Goal: Complete application form

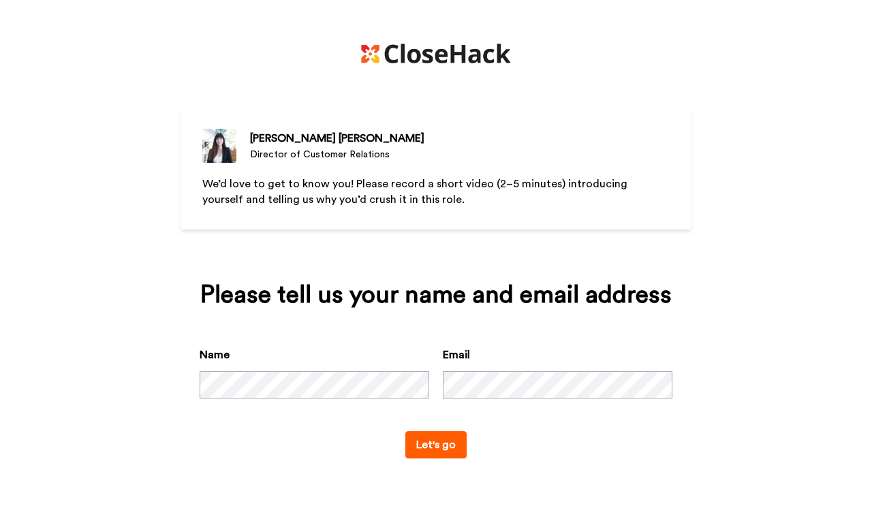
click at [405, 431] on button "Let's go" at bounding box center [435, 444] width 61 height 27
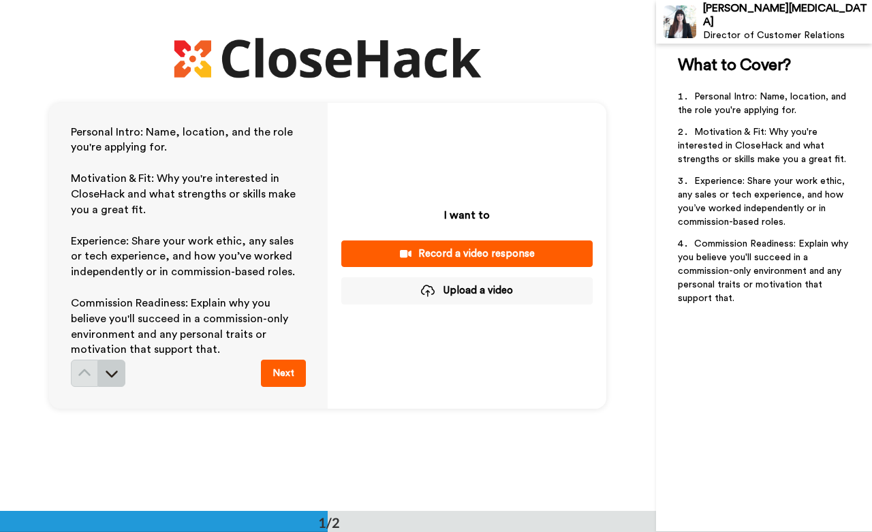
click at [112, 360] on button at bounding box center [111, 373] width 27 height 27
click at [117, 370] on button at bounding box center [111, 373] width 27 height 27
click at [486, 243] on button "Record a video response" at bounding box center [466, 253] width 251 height 27
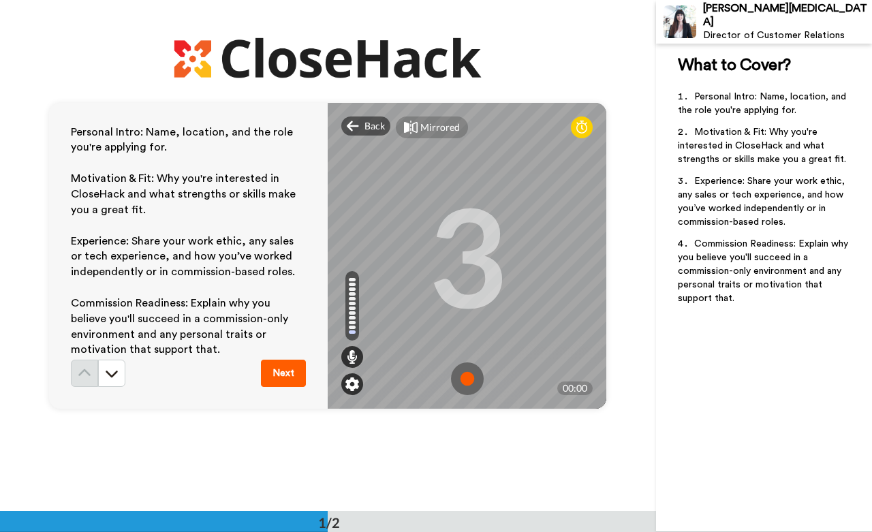
click at [356, 385] on div at bounding box center [352, 384] width 22 height 22
click at [345, 385] on img at bounding box center [352, 384] width 14 height 14
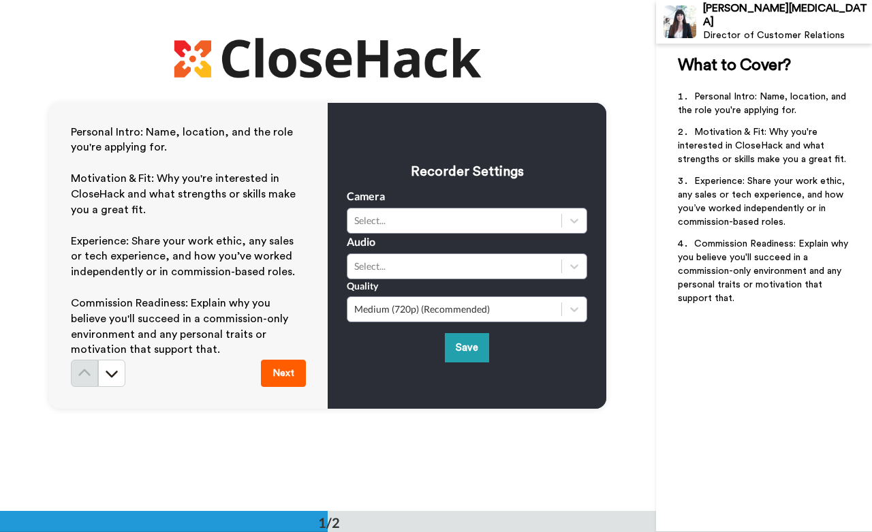
click at [452, 281] on div "Quality Medium (720p) (Recommended)" at bounding box center [467, 300] width 240 height 43
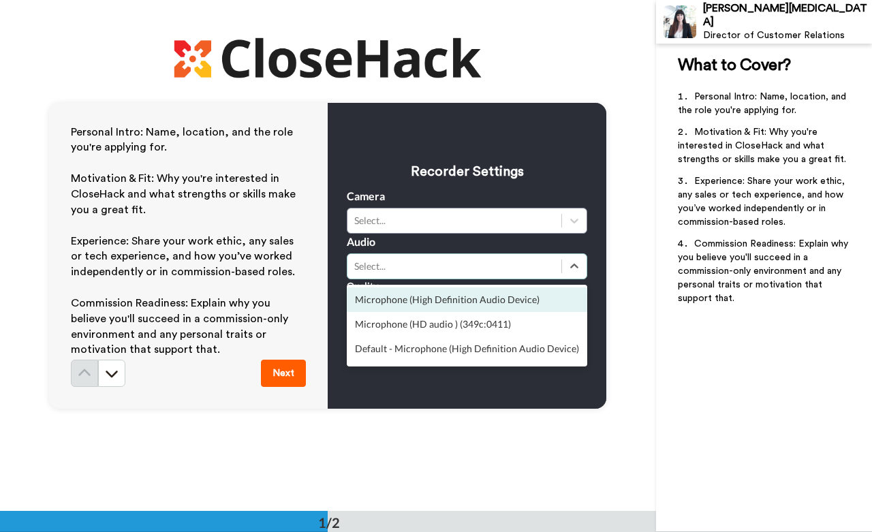
click at [460, 274] on div "Select..." at bounding box center [454, 266] width 214 height 16
click at [462, 302] on div "Microphone (High Definition Audio Device)" at bounding box center [467, 299] width 240 height 25
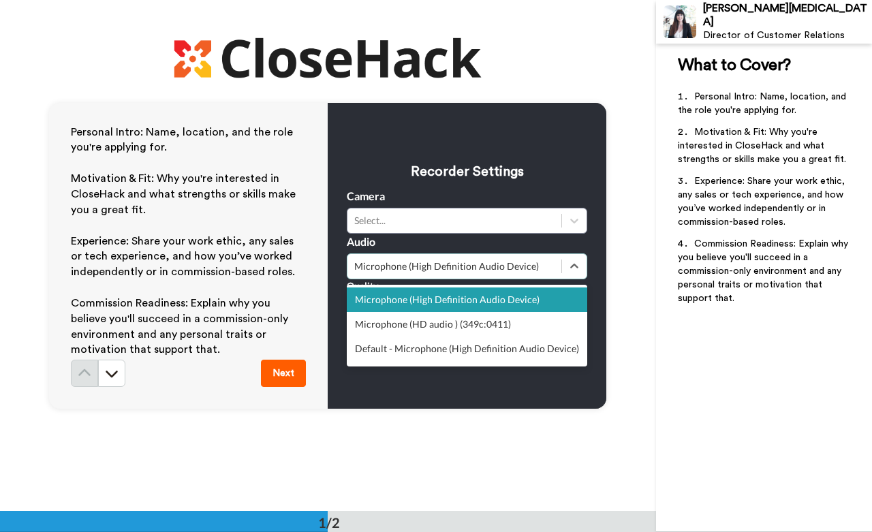
click at [487, 269] on div "Microphone (High Definition Audio Device)" at bounding box center [454, 266] width 200 height 14
click at [493, 223] on div "Select..." at bounding box center [454, 221] width 200 height 14
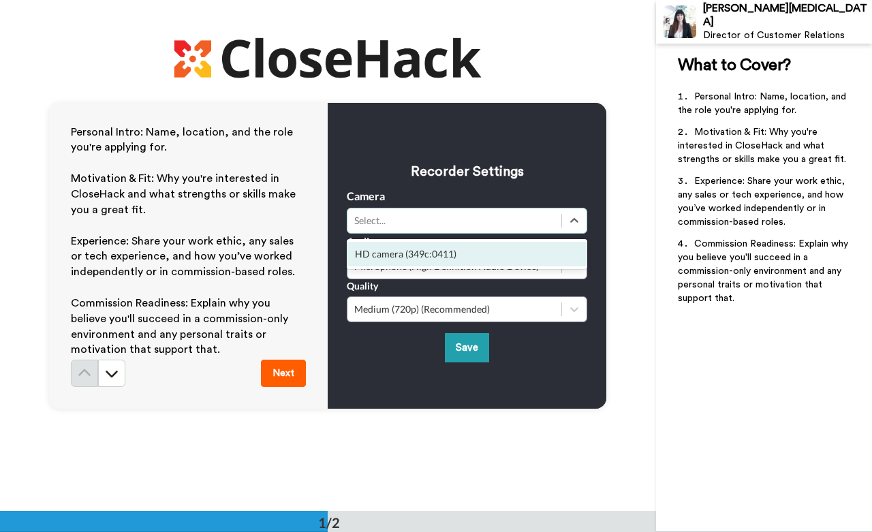
click at [485, 260] on div "HD camera (349c:0411)" at bounding box center [467, 254] width 240 height 25
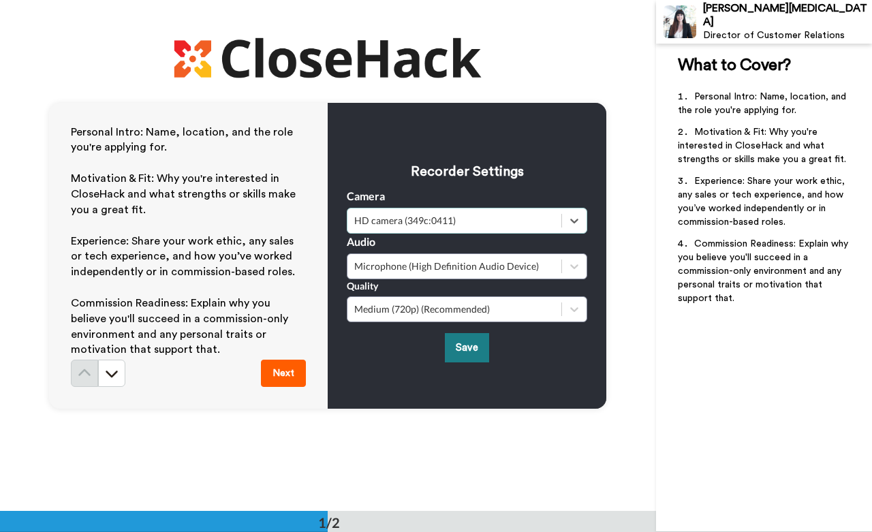
click at [454, 351] on button "Save" at bounding box center [467, 347] width 44 height 29
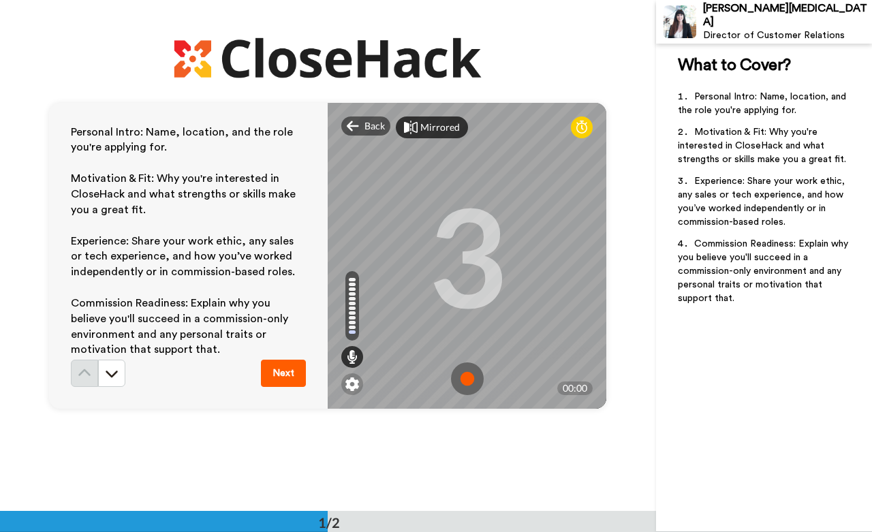
click at [421, 132] on div "Mirrored" at bounding box center [440, 128] width 40 height 14
click at [421, 132] on div "Mirror" at bounding box center [434, 128] width 29 height 14
click at [421, 132] on div "Mirrored" at bounding box center [440, 128] width 40 height 14
click at [421, 132] on div "Mirror" at bounding box center [434, 128] width 29 height 14
click at [579, 131] on icon at bounding box center [581, 128] width 11 height 14
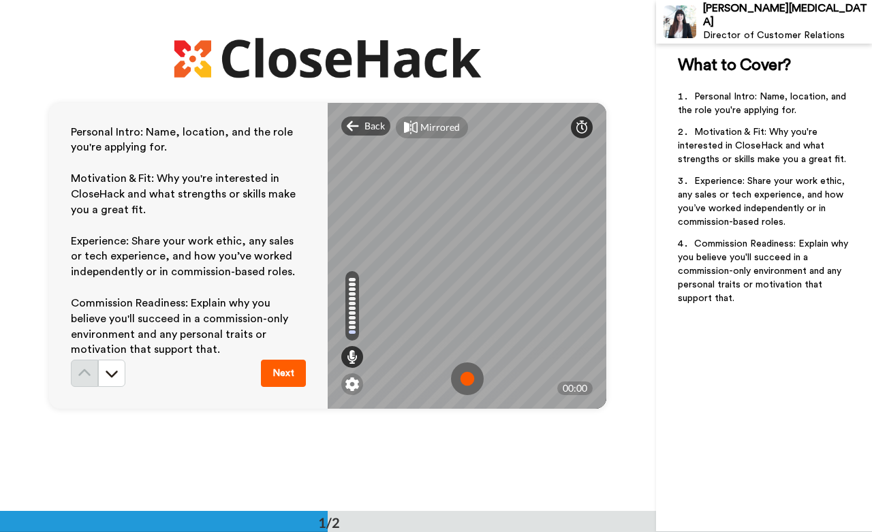
click at [579, 131] on icon at bounding box center [581, 128] width 11 height 14
click at [460, 384] on img at bounding box center [467, 378] width 33 height 33
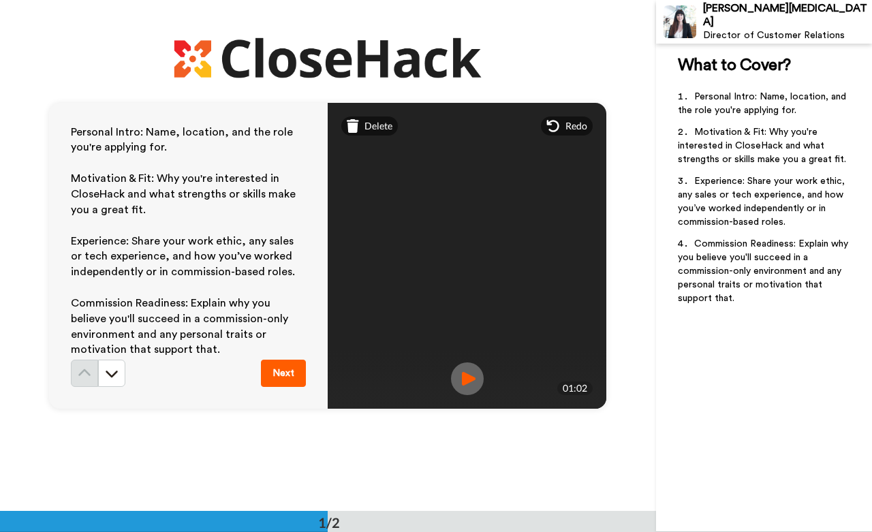
click at [465, 383] on img at bounding box center [467, 378] width 33 height 33
click at [378, 123] on span "Delete" at bounding box center [378, 126] width 28 height 14
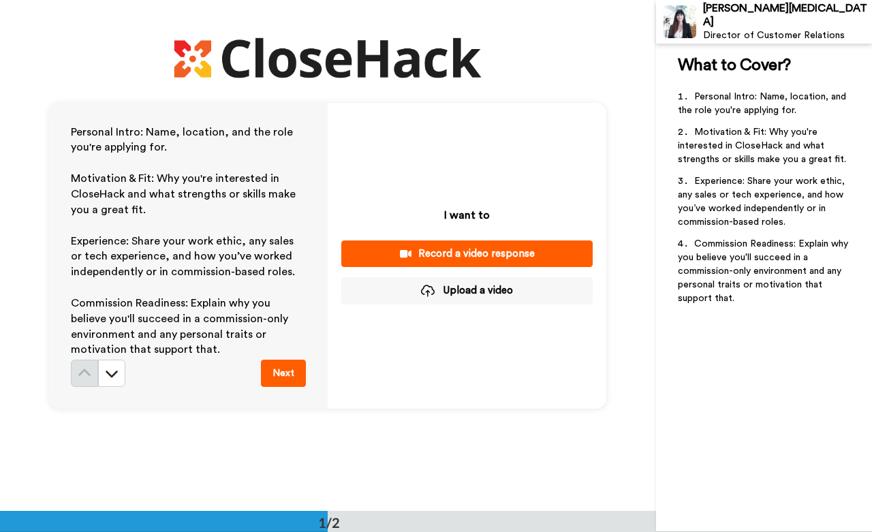
click at [448, 257] on div "Record a video response" at bounding box center [467, 254] width 230 height 14
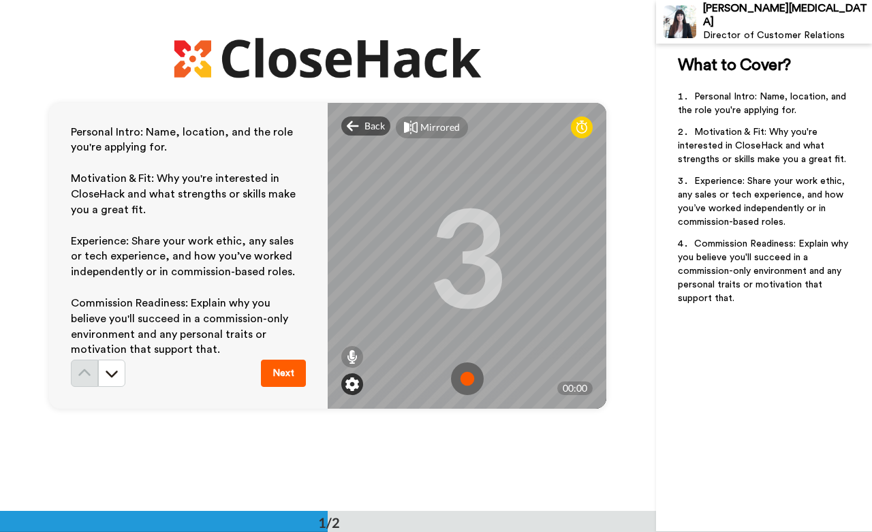
click at [347, 378] on img at bounding box center [352, 384] width 14 height 14
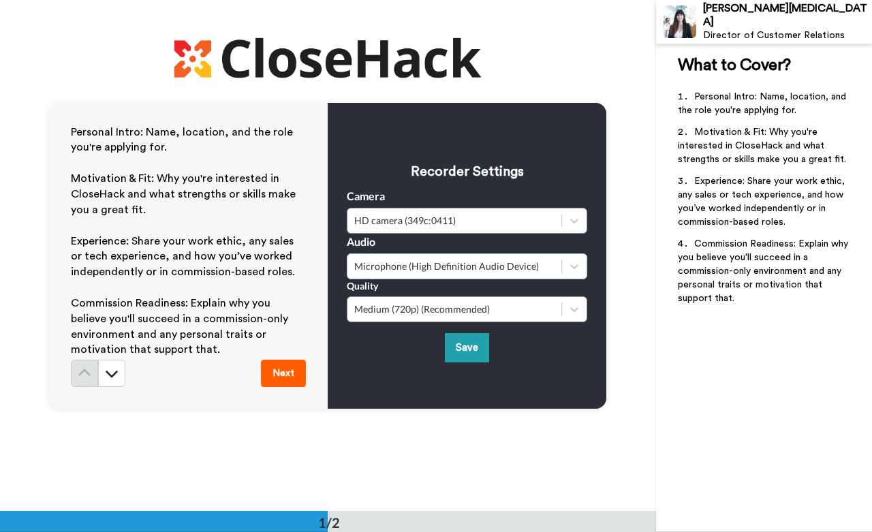
click at [430, 266] on div "Microphone (High Definition Audio Device)" at bounding box center [454, 266] width 200 height 14
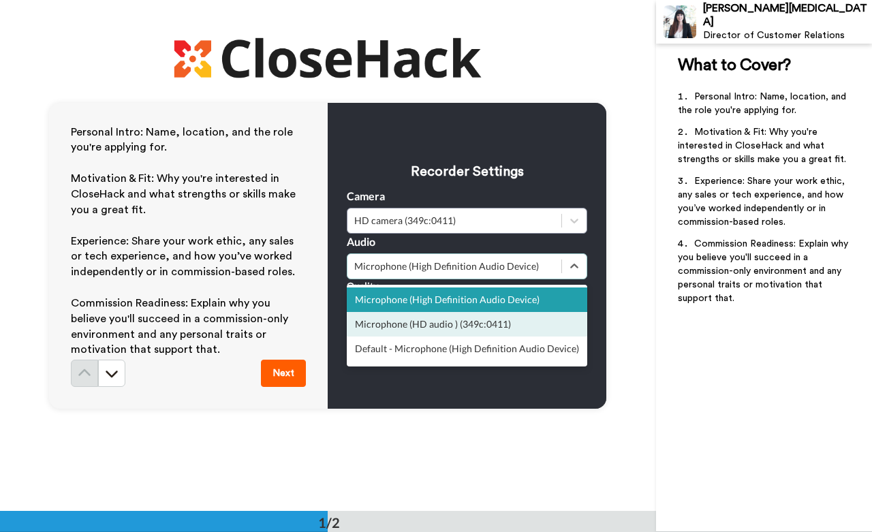
click at [433, 327] on div "Microphone (HD audio ) (349c:0411)" at bounding box center [467, 324] width 240 height 25
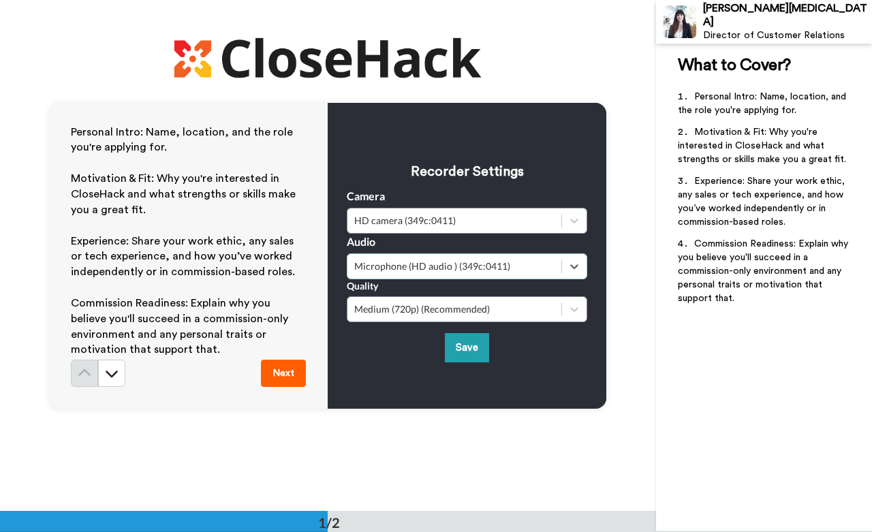
click at [471, 322] on div "Recorder Settings Camera HD camera (349c:0411) Audio option Microphone (HD audi…" at bounding box center [467, 255] width 240 height 214
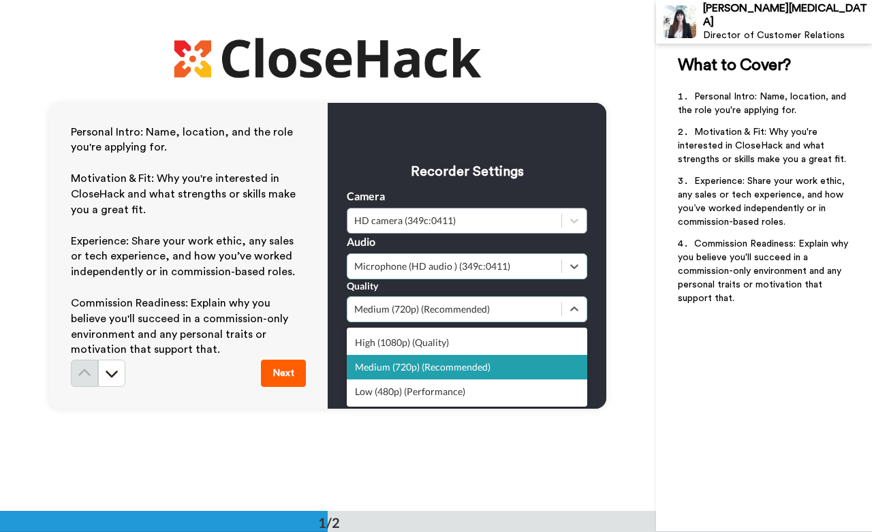
click at [477, 315] on div "Medium (720p) (Recommended)" at bounding box center [454, 309] width 200 height 14
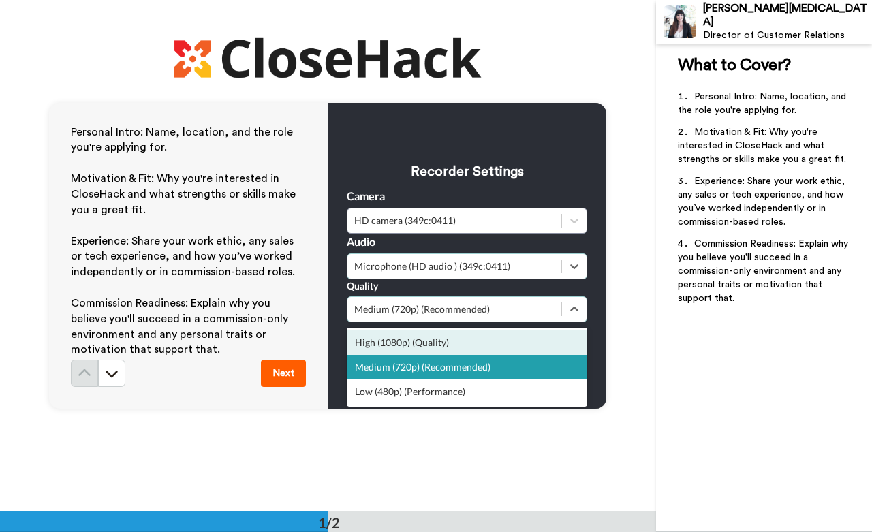
click at [464, 342] on div "High (1080p) (Quality)" at bounding box center [467, 342] width 240 height 25
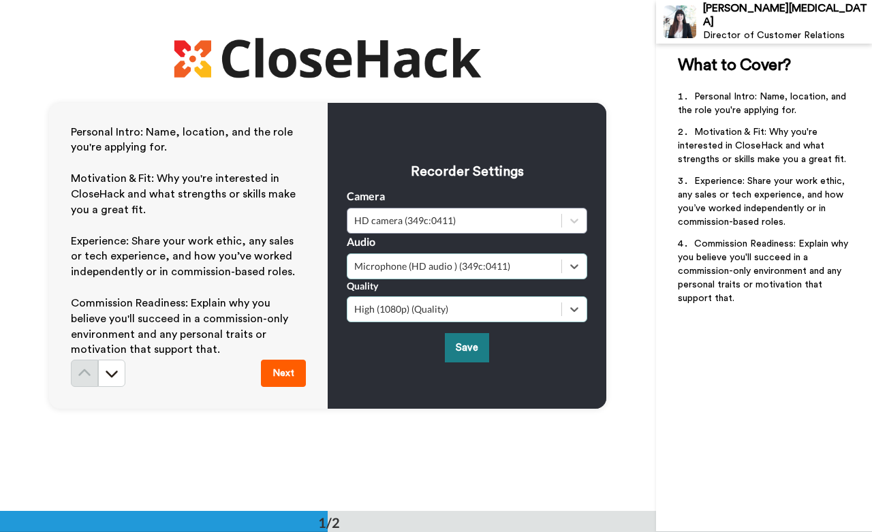
click at [458, 355] on button "Save" at bounding box center [467, 347] width 44 height 29
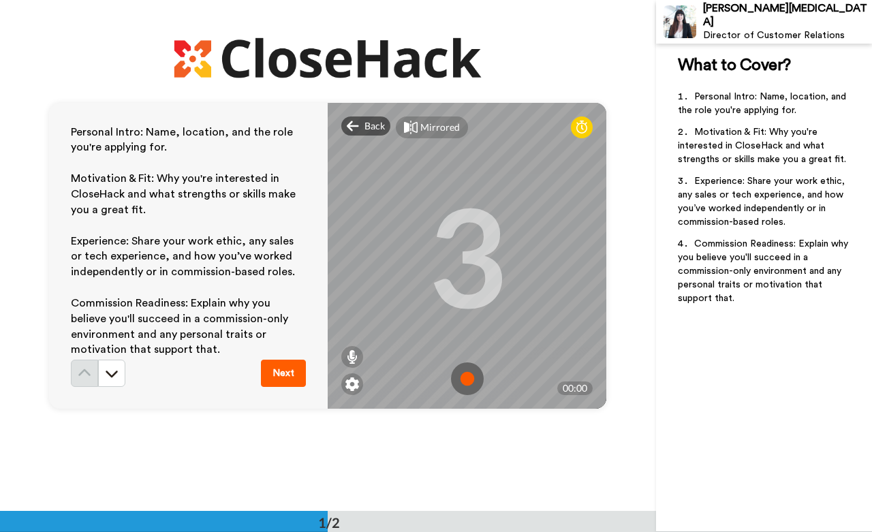
click at [459, 379] on img at bounding box center [467, 378] width 33 height 33
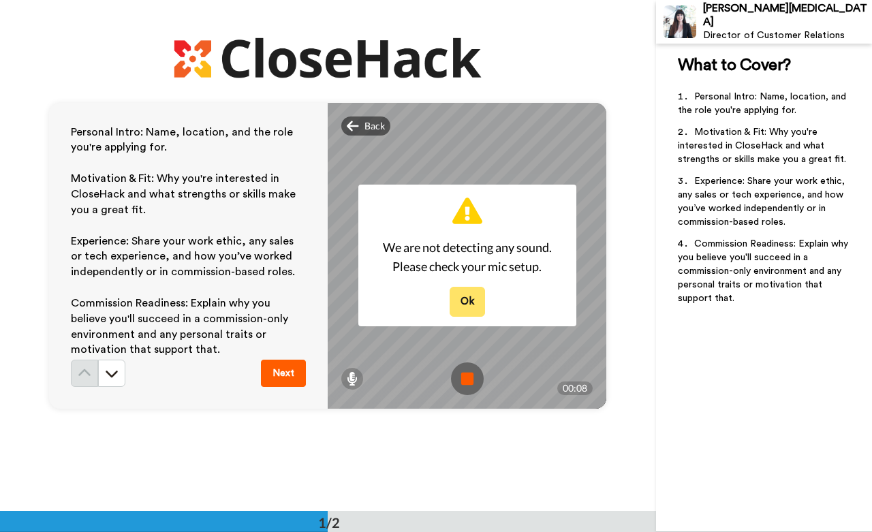
click at [464, 296] on button "Ok" at bounding box center [466, 301] width 35 height 29
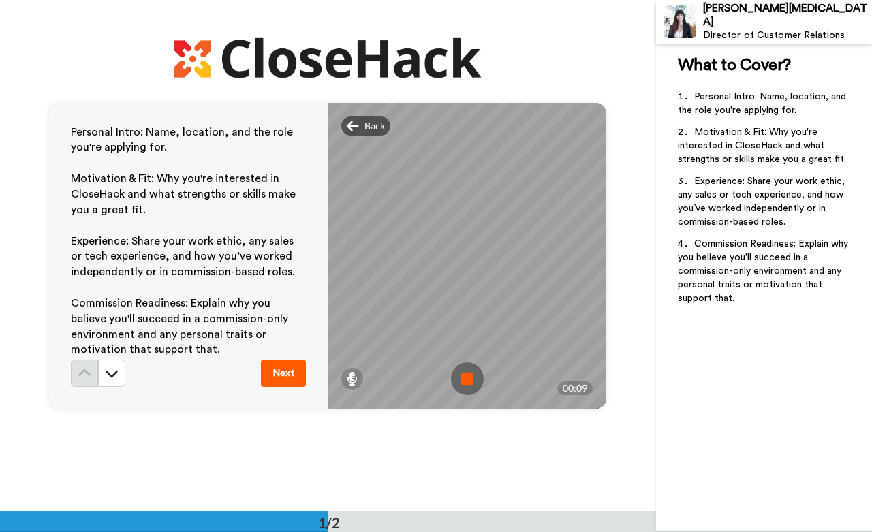
click at [460, 386] on img at bounding box center [467, 378] width 33 height 33
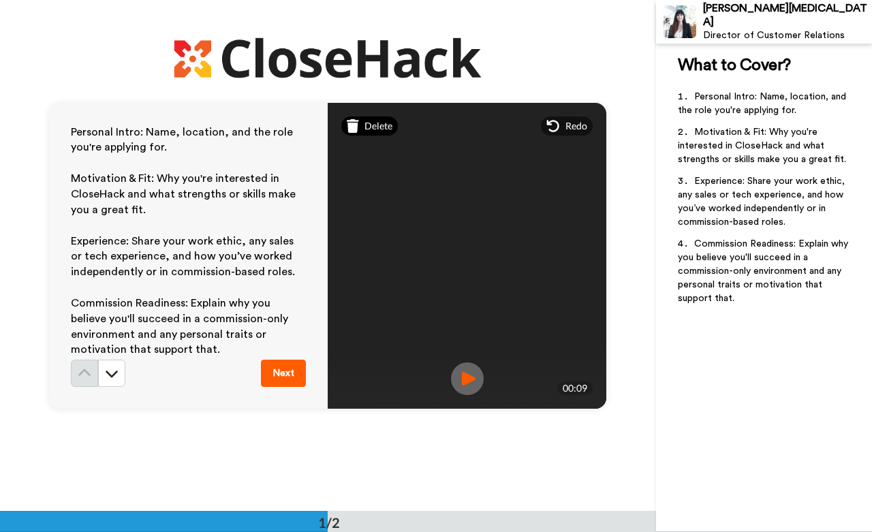
click at [377, 128] on span "Delete" at bounding box center [378, 126] width 28 height 14
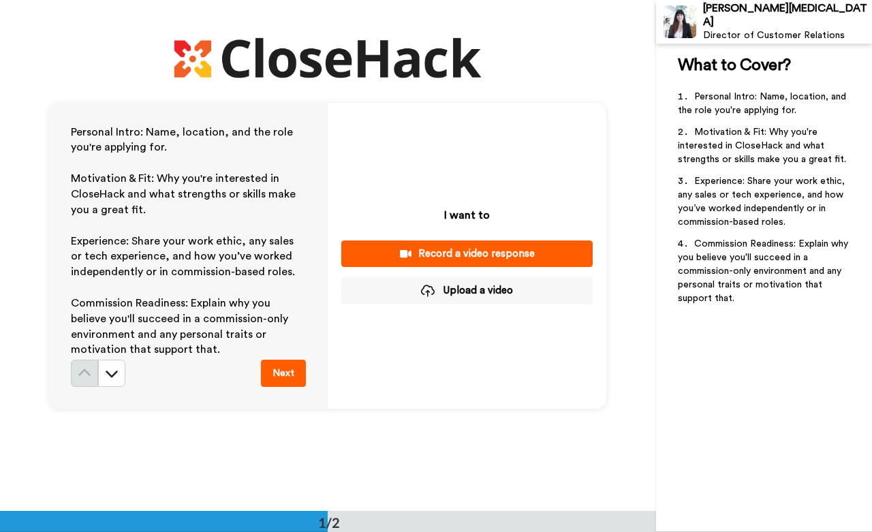
click at [426, 250] on div "Record a video response" at bounding box center [467, 254] width 230 height 14
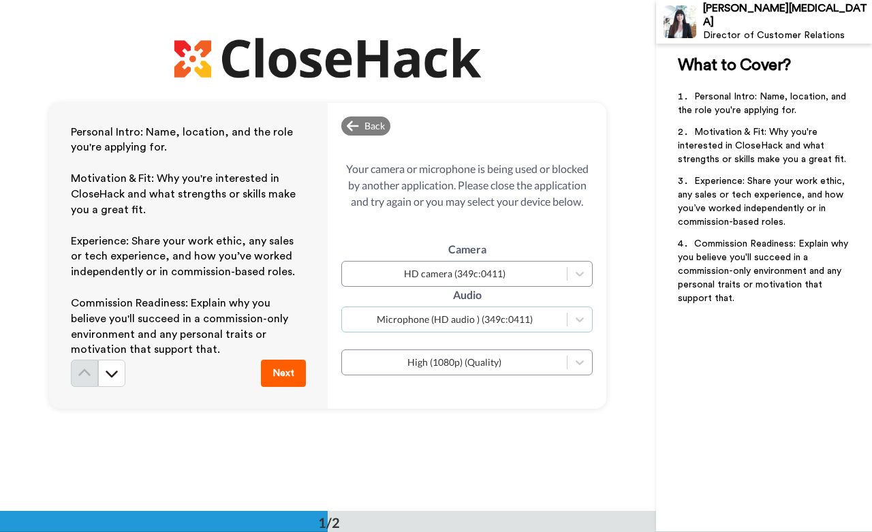
click at [479, 322] on div "Microphone (HD audio ) (349c:0411)" at bounding box center [454, 320] width 211 height 14
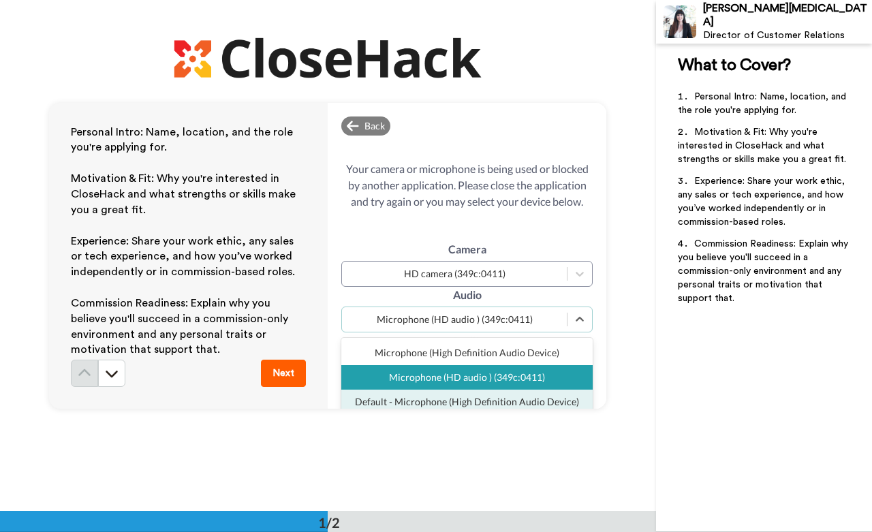
click at [477, 400] on div "Default - Microphone (High Definition Audio Device)" at bounding box center [466, 402] width 251 height 25
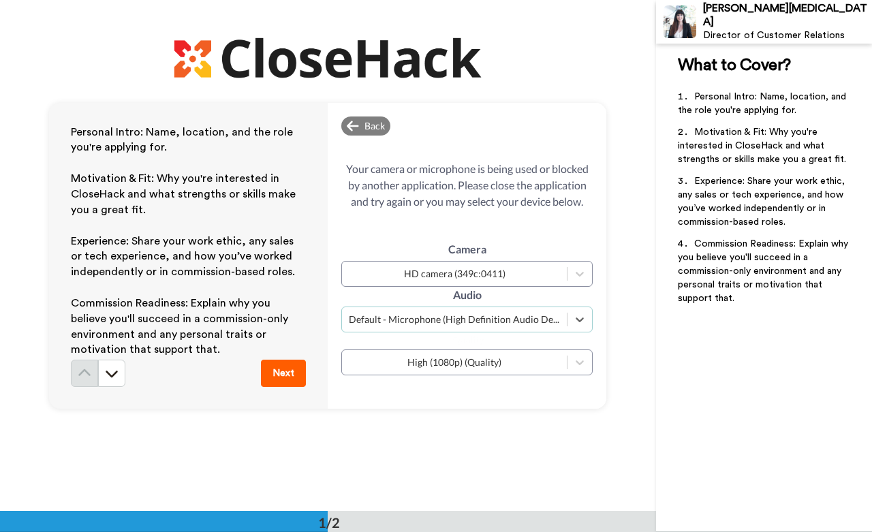
click at [486, 388] on div "Camera HD camera (349c:0411) Audio option Default - Microphone (High Definition…" at bounding box center [466, 305] width 251 height 190
click at [277, 375] on button "Next" at bounding box center [283, 373] width 45 height 27
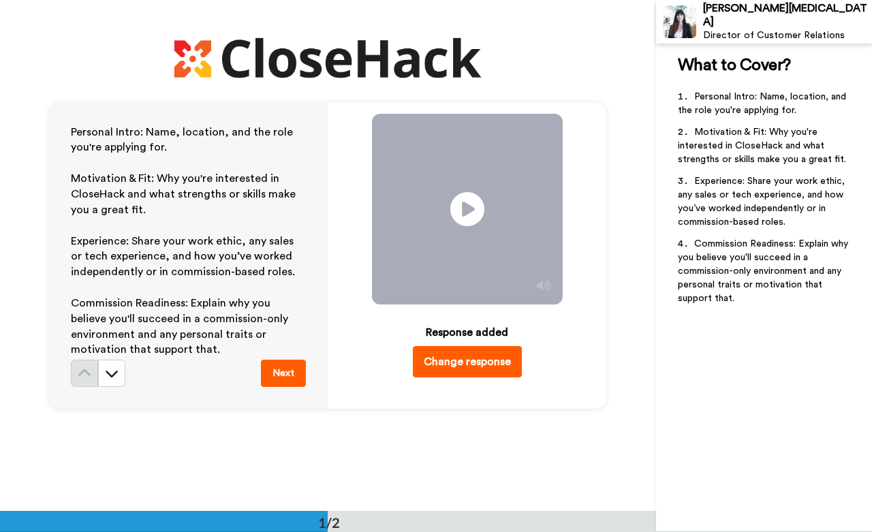
click at [445, 368] on button "Change response" at bounding box center [467, 361] width 109 height 31
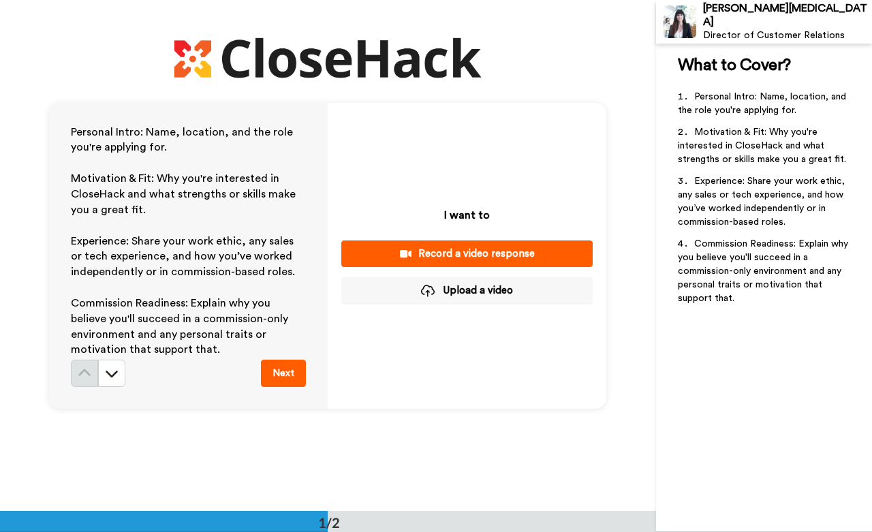
click at [488, 248] on div "Record a video response" at bounding box center [467, 254] width 230 height 14
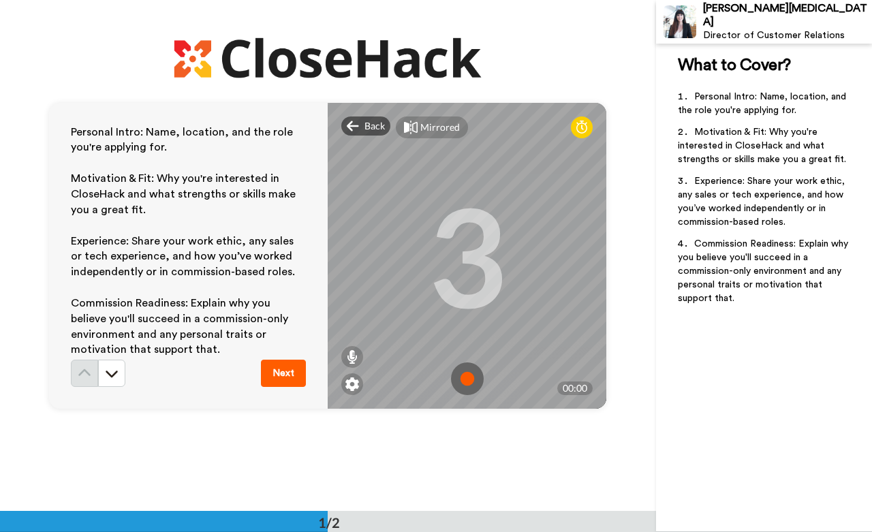
click at [463, 370] on img at bounding box center [467, 378] width 33 height 33
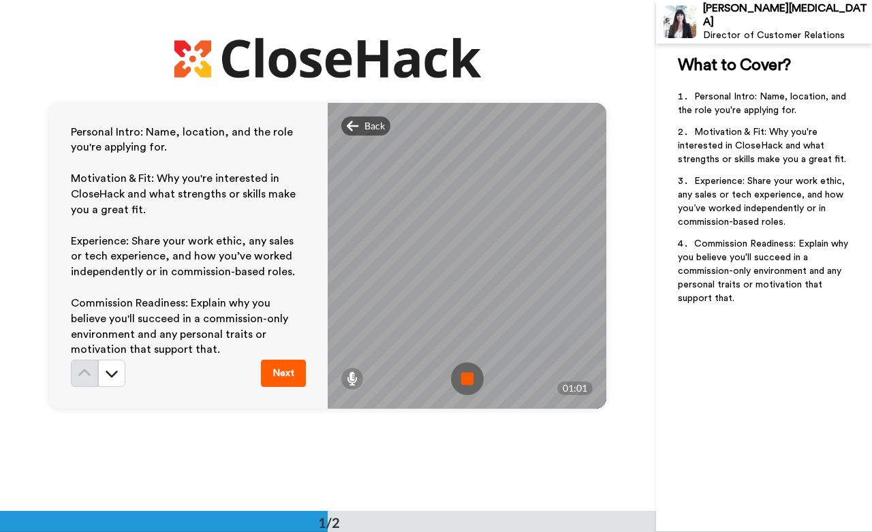
click at [457, 378] on img at bounding box center [467, 378] width 33 height 33
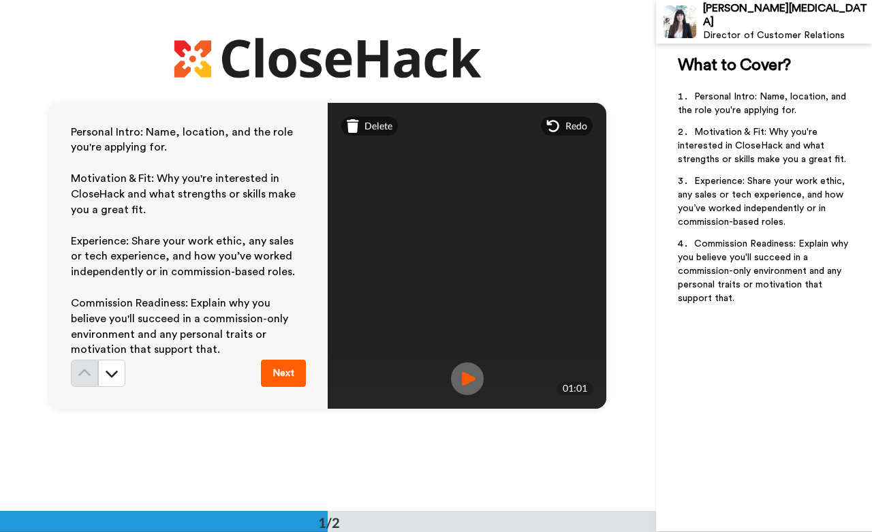
click at [471, 378] on img at bounding box center [467, 378] width 33 height 33
click at [364, 127] on span "Delete" at bounding box center [378, 126] width 28 height 14
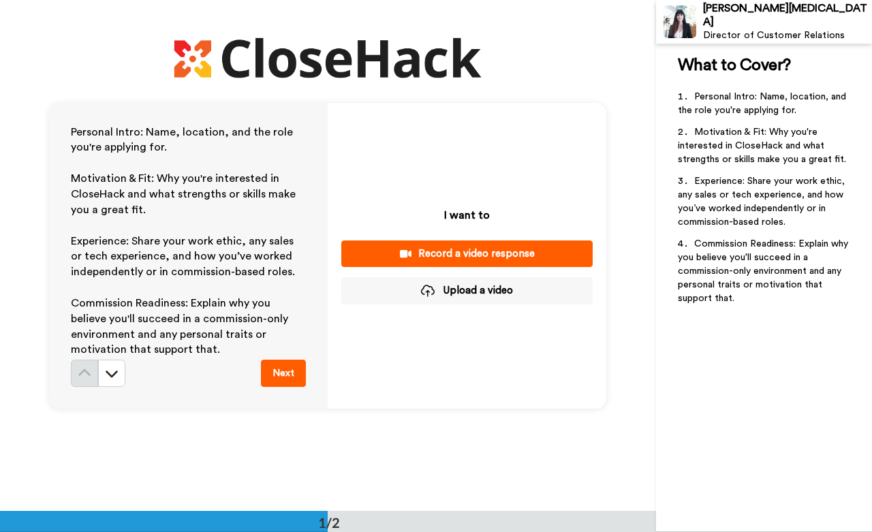
click at [507, 257] on div "Record a video response" at bounding box center [467, 254] width 230 height 14
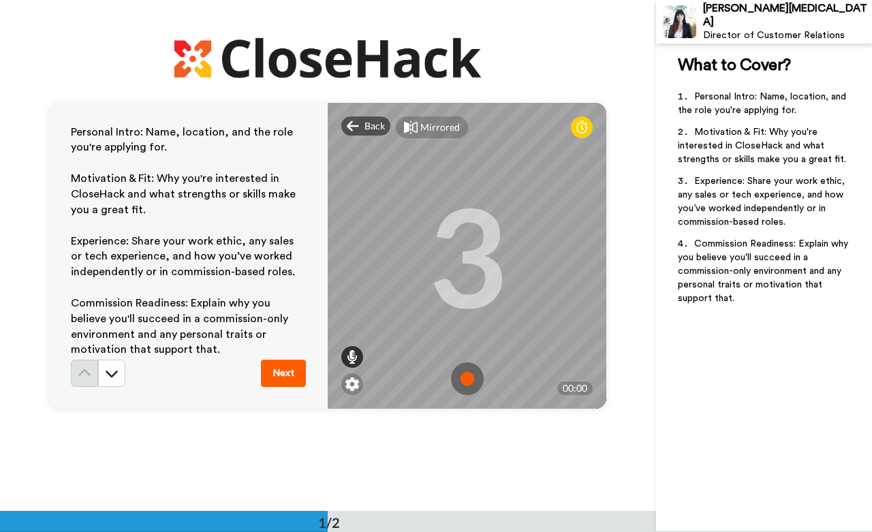
click at [348, 351] on icon at bounding box center [352, 357] width 11 height 14
drag, startPoint x: 348, startPoint y: 315, endPoint x: 352, endPoint y: 285, distance: 30.2
click at [352, 285] on div at bounding box center [352, 305] width 14 height 69
click at [352, 283] on div at bounding box center [352, 305] width 14 height 69
click at [346, 281] on div at bounding box center [352, 305] width 14 height 69
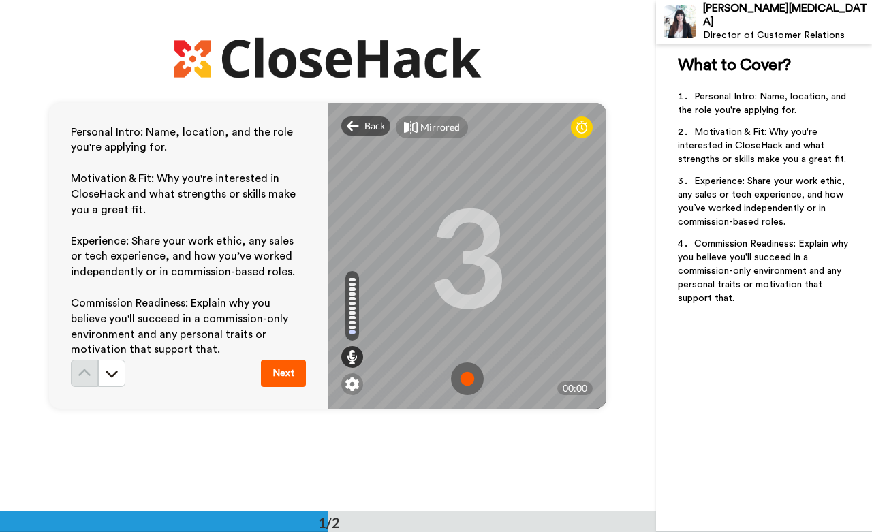
click at [346, 281] on div at bounding box center [352, 305] width 14 height 69
click at [349, 278] on div at bounding box center [352, 279] width 7 height 3
click at [353, 277] on div at bounding box center [352, 305] width 14 height 69
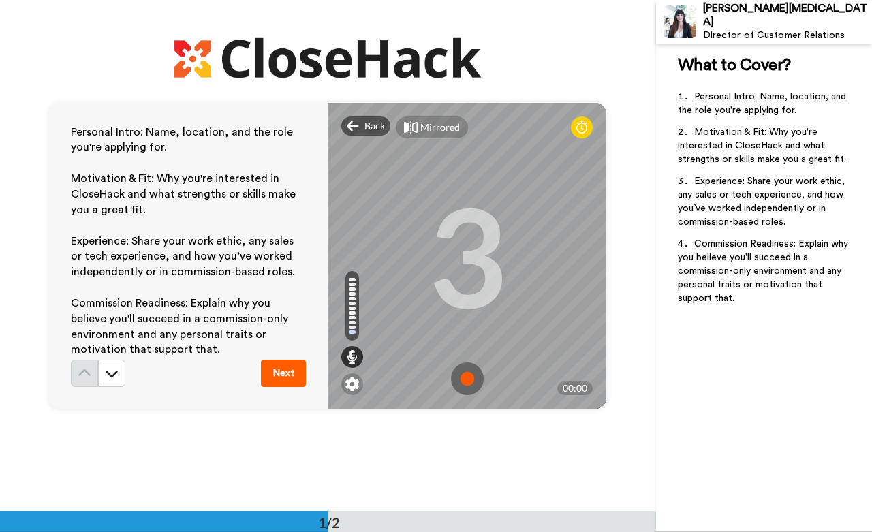
click at [467, 370] on img at bounding box center [467, 378] width 33 height 33
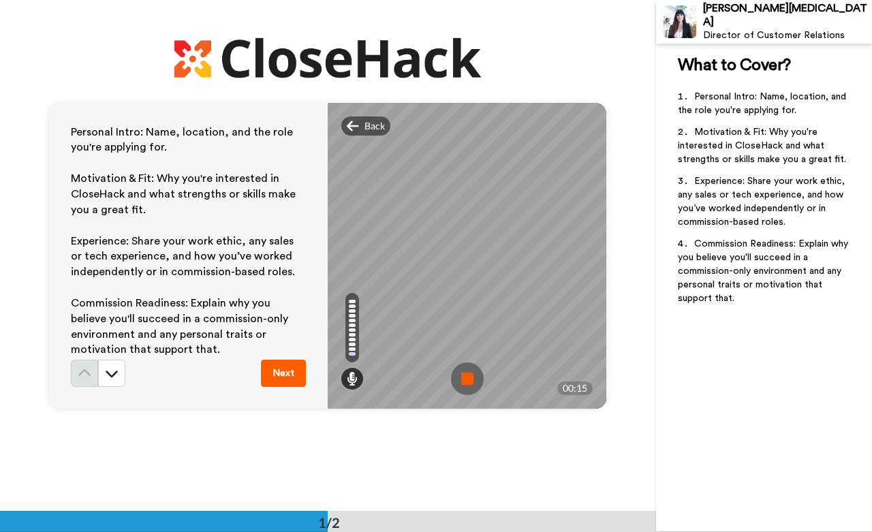
click at [470, 365] on img at bounding box center [467, 378] width 33 height 33
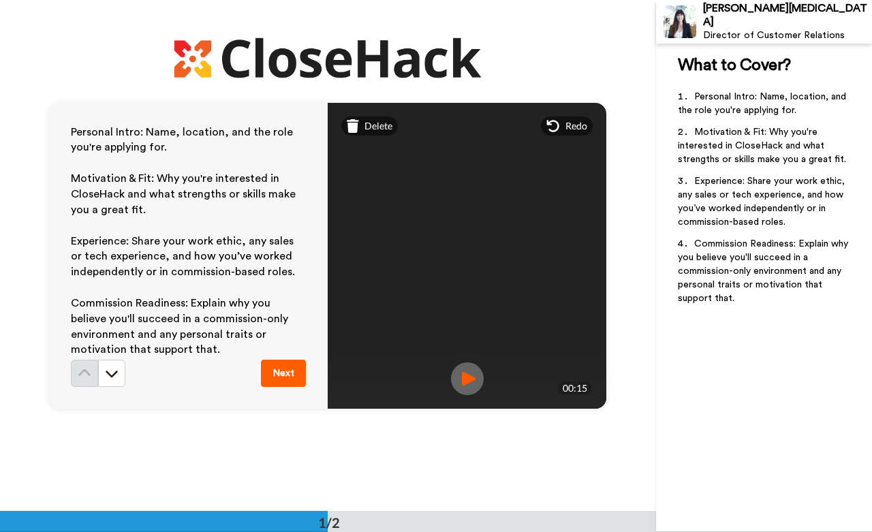
click at [466, 375] on img at bounding box center [467, 378] width 33 height 33
click at [347, 127] on icon at bounding box center [353, 126] width 12 height 14
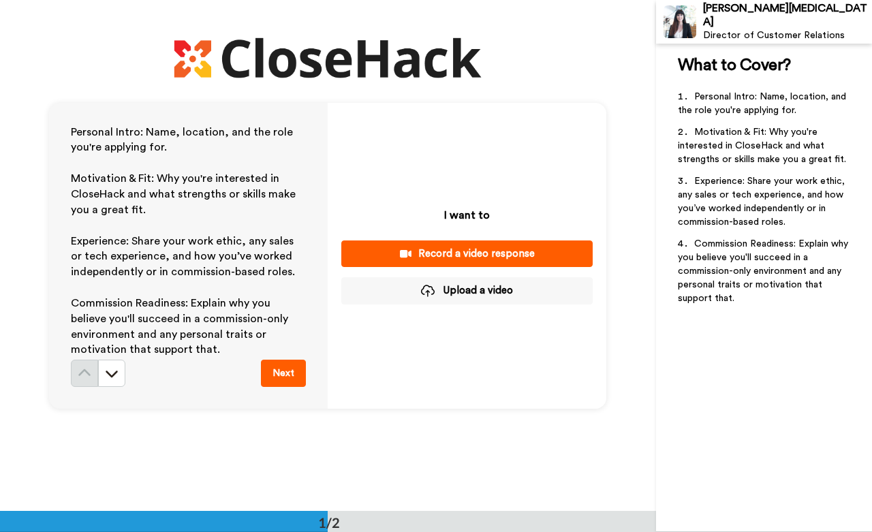
click at [448, 255] on div "Record a video response" at bounding box center [467, 254] width 230 height 14
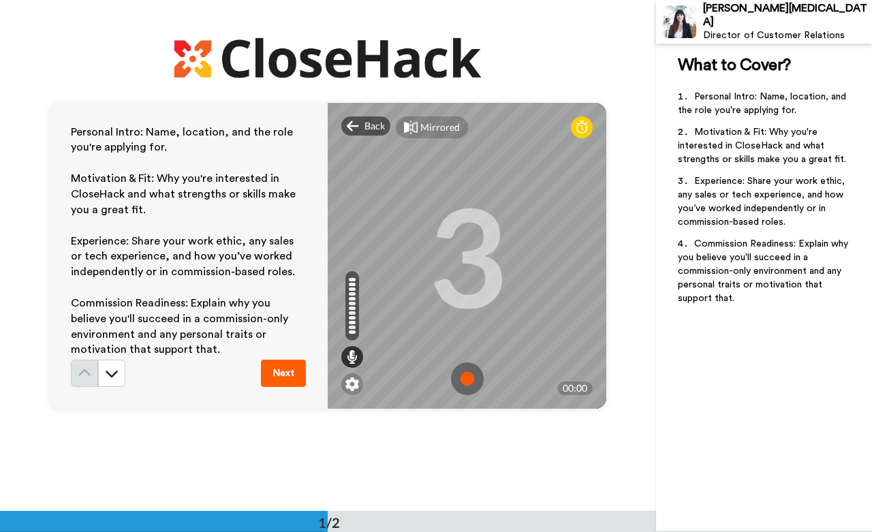
click at [468, 379] on img at bounding box center [467, 378] width 33 height 33
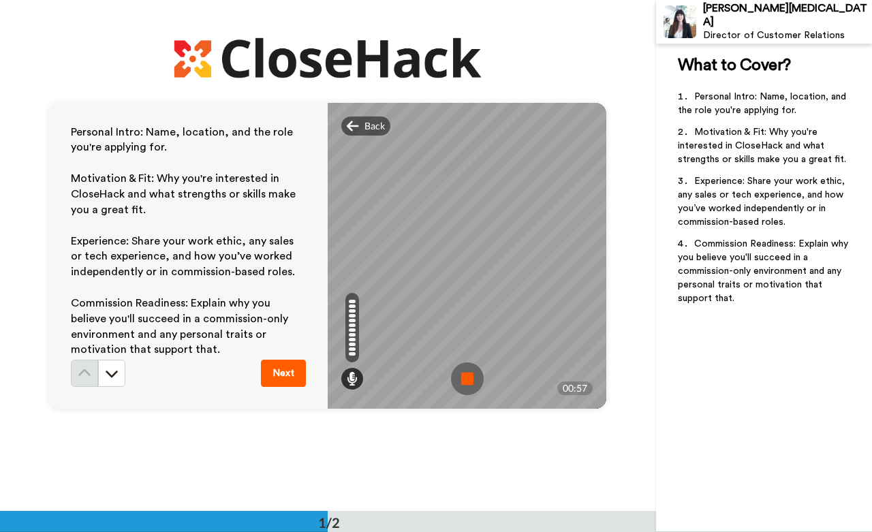
click at [467, 377] on img at bounding box center [467, 378] width 33 height 33
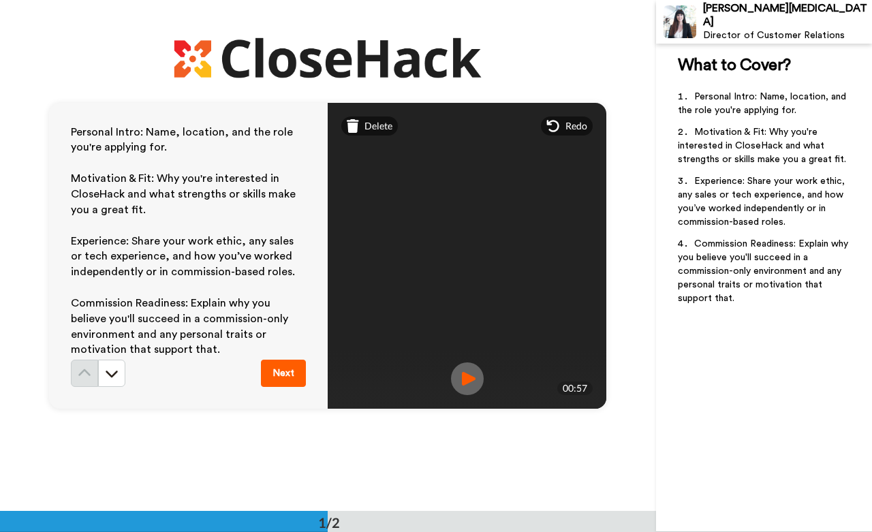
click at [298, 366] on button "Next" at bounding box center [283, 373] width 45 height 27
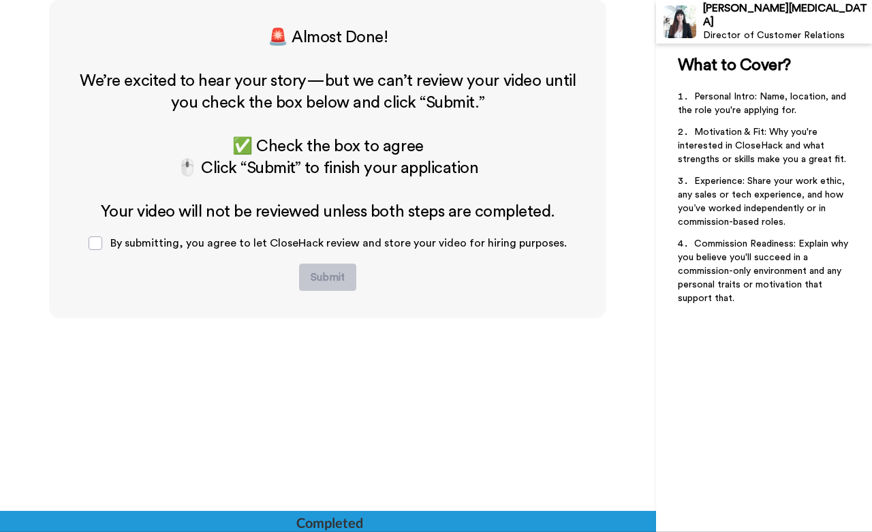
scroll to position [64, 0]
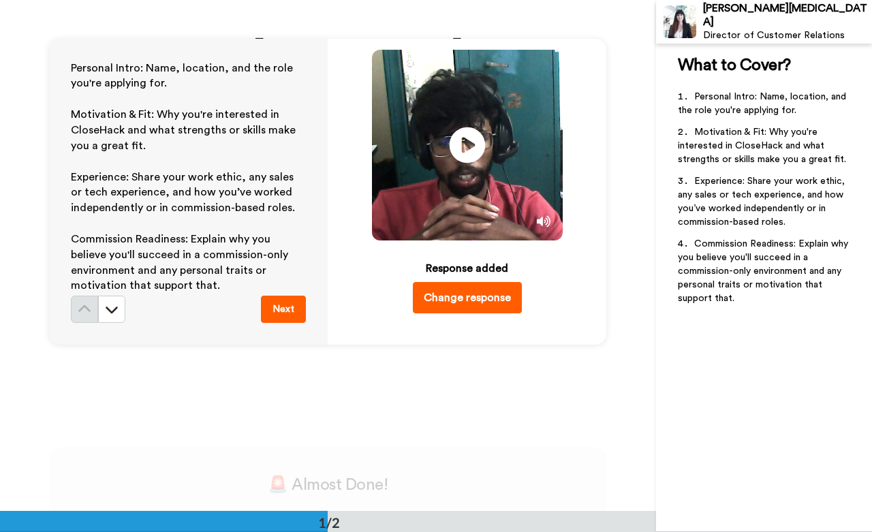
click at [461, 152] on icon at bounding box center [467, 145] width 36 height 36
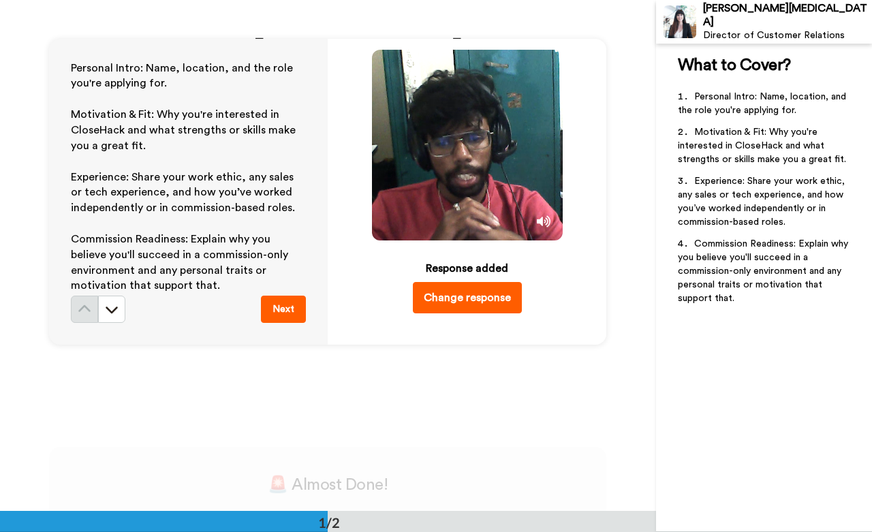
click at [461, 152] on icon at bounding box center [467, 145] width 36 height 36
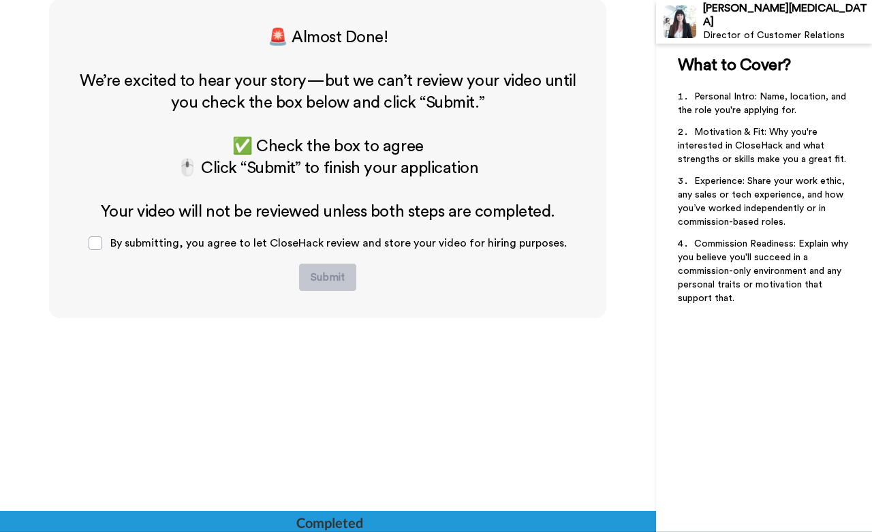
click at [240, 143] on span "✅ Check the box to agree" at bounding box center [327, 146] width 191 height 16
click at [186, 165] on span "🖱️ Click “Submit” to finish your application" at bounding box center [327, 168] width 301 height 16
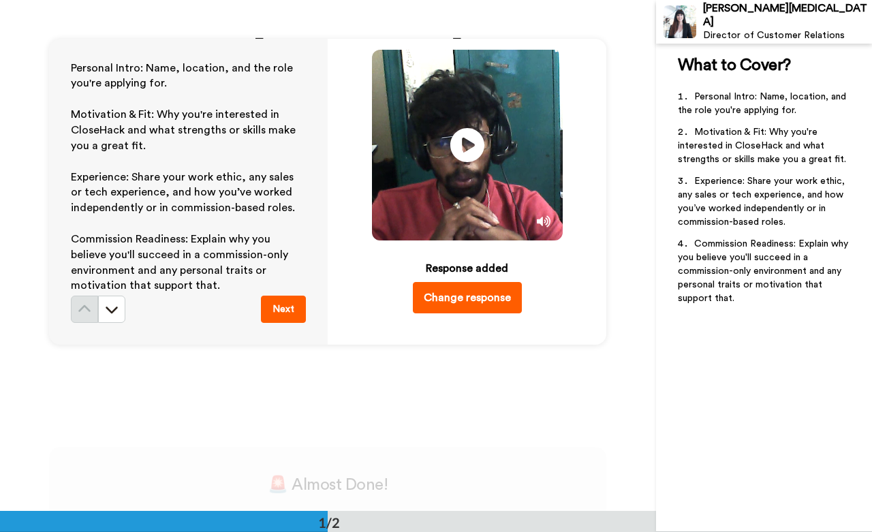
click at [271, 309] on button "Next" at bounding box center [283, 309] width 45 height 27
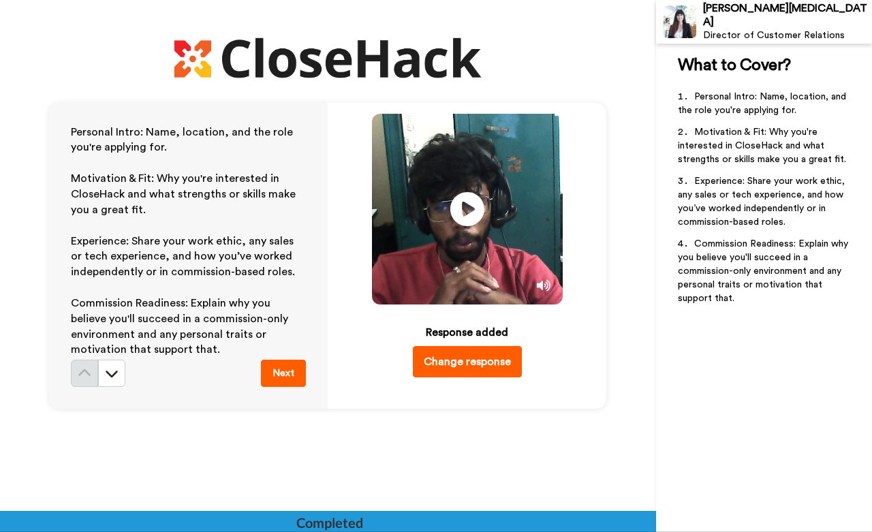
scroll to position [447, 0]
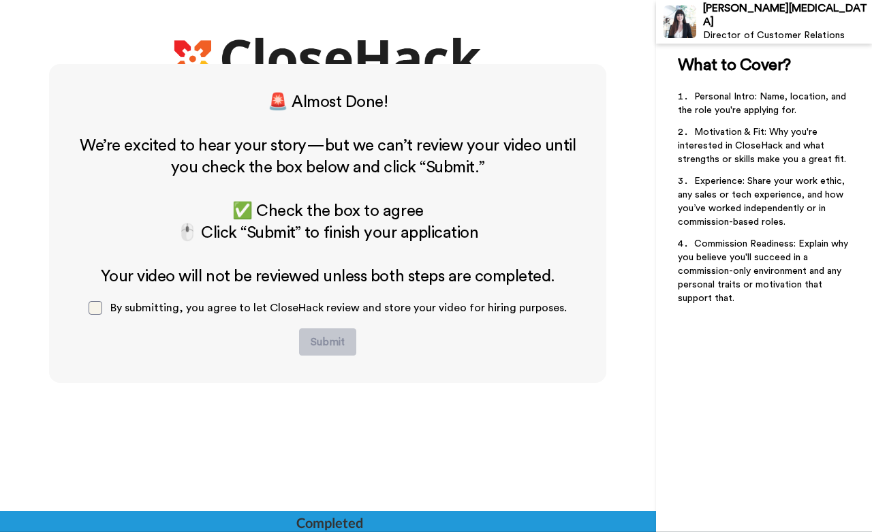
click at [95, 311] on span at bounding box center [96, 308] width 14 height 14
click at [331, 329] on button "Submit" at bounding box center [327, 341] width 57 height 27
